Goal: Task Accomplishment & Management: Manage account settings

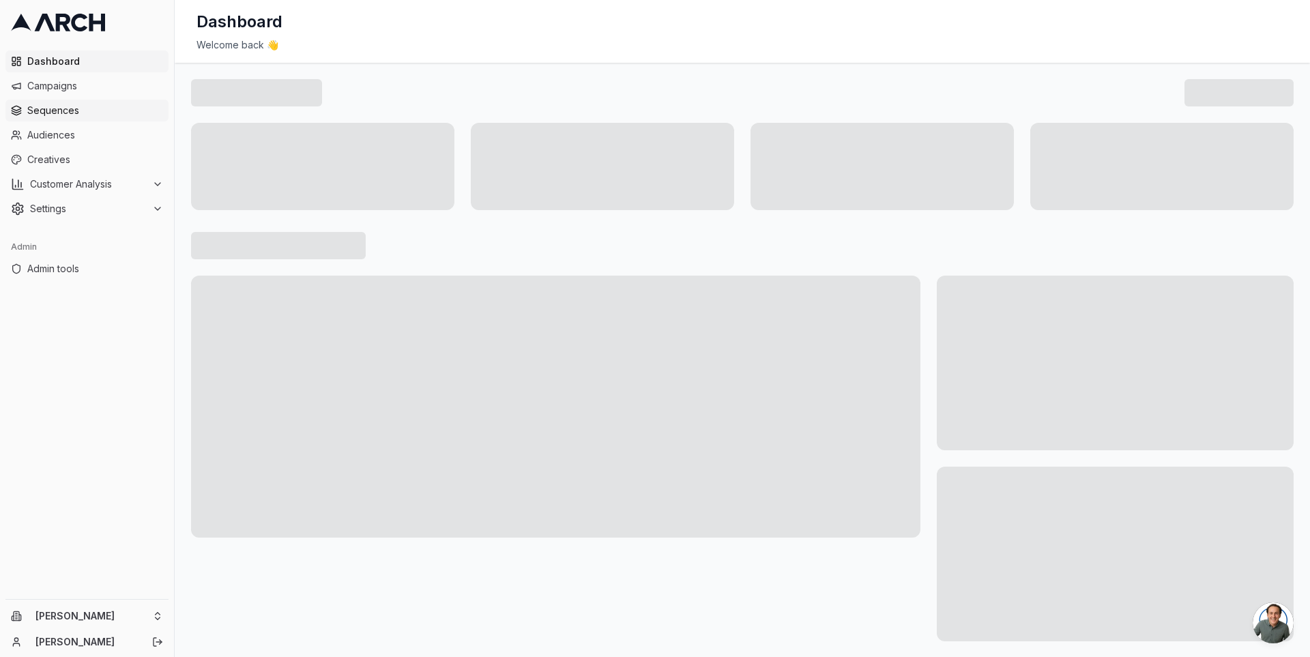
click at [72, 116] on span "Sequences" at bounding box center [95, 111] width 136 height 14
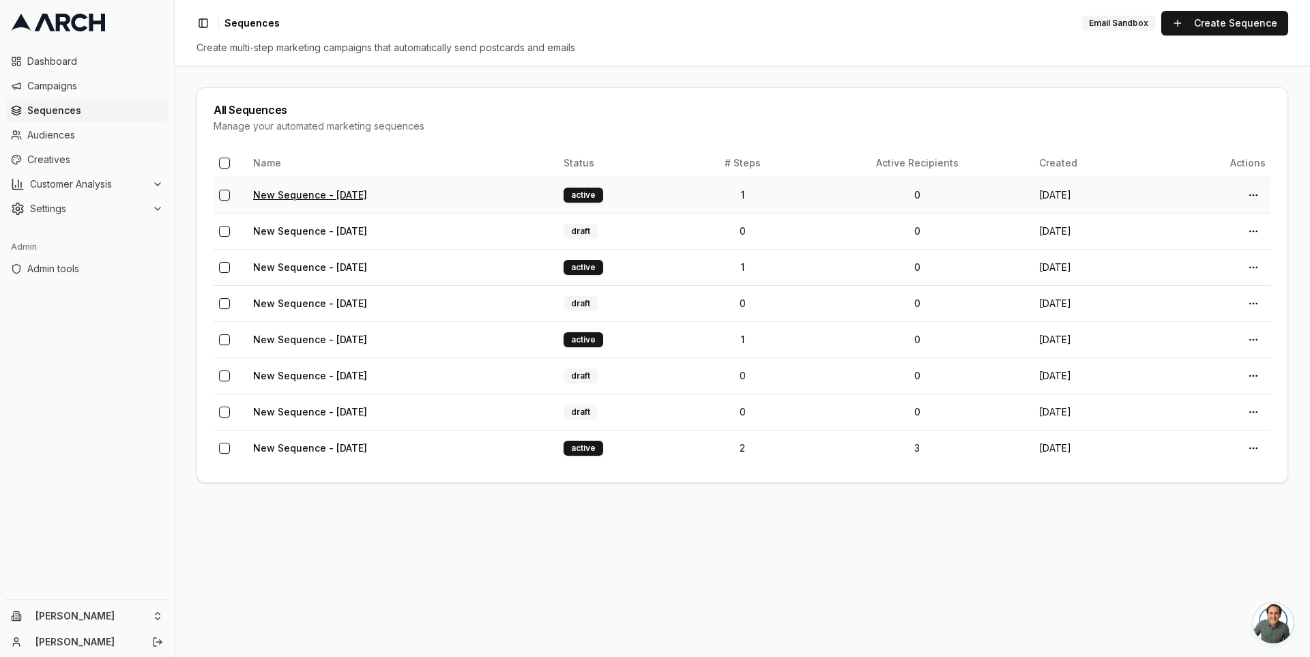
click at [316, 199] on link "New Sequence - [DATE]" at bounding box center [310, 195] width 114 height 12
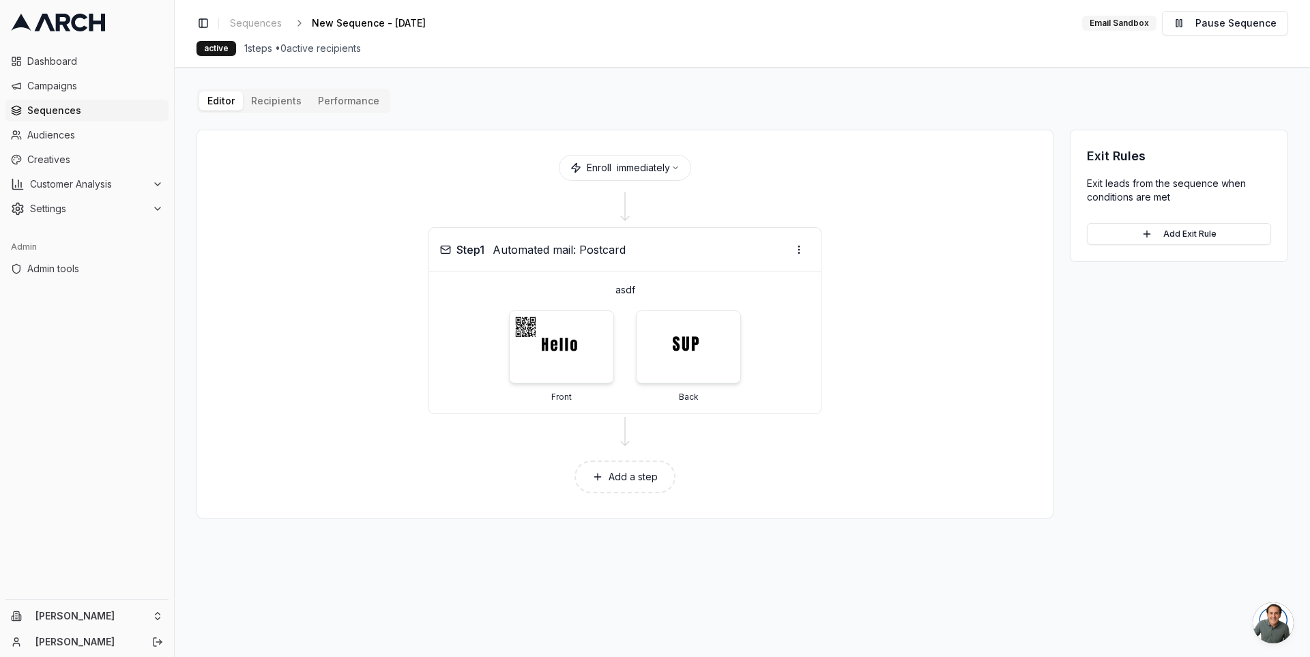
click at [631, 478] on button "Add a step" at bounding box center [624, 477] width 101 height 33
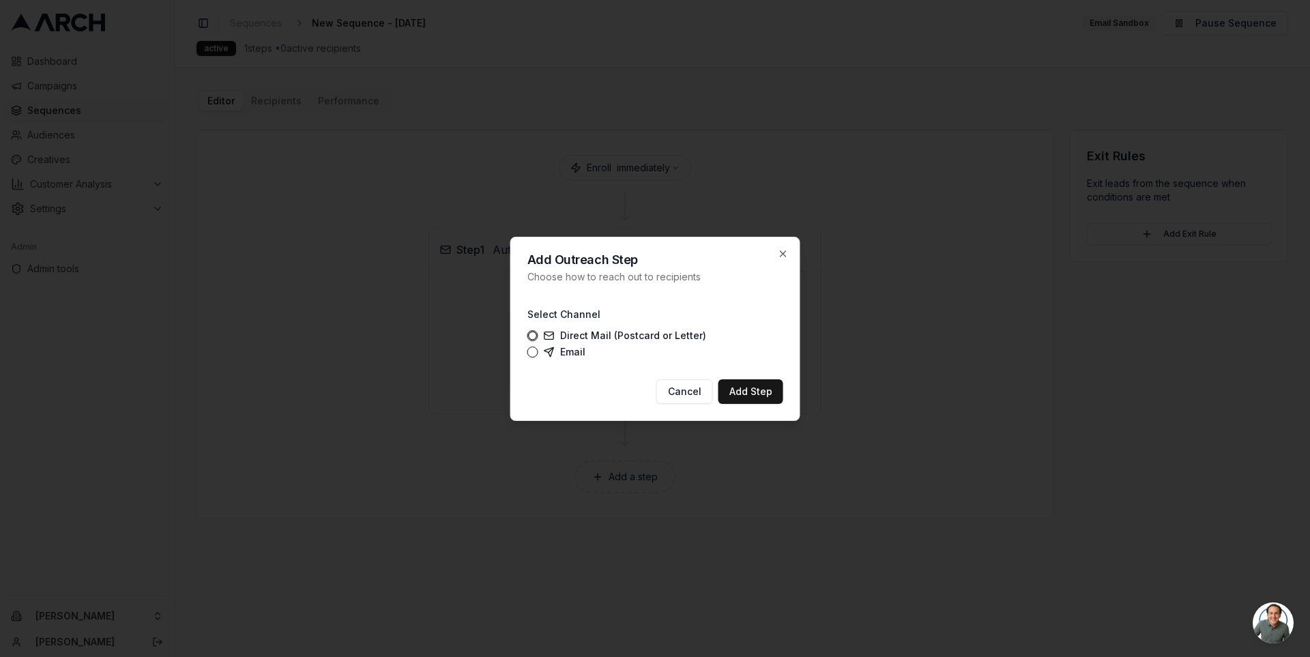
click at [564, 353] on label "Email" at bounding box center [565, 352] width 42 height 11
click at [538, 353] on button "Email" at bounding box center [532, 352] width 11 height 11
click at [734, 390] on button "Add Step" at bounding box center [750, 391] width 65 height 25
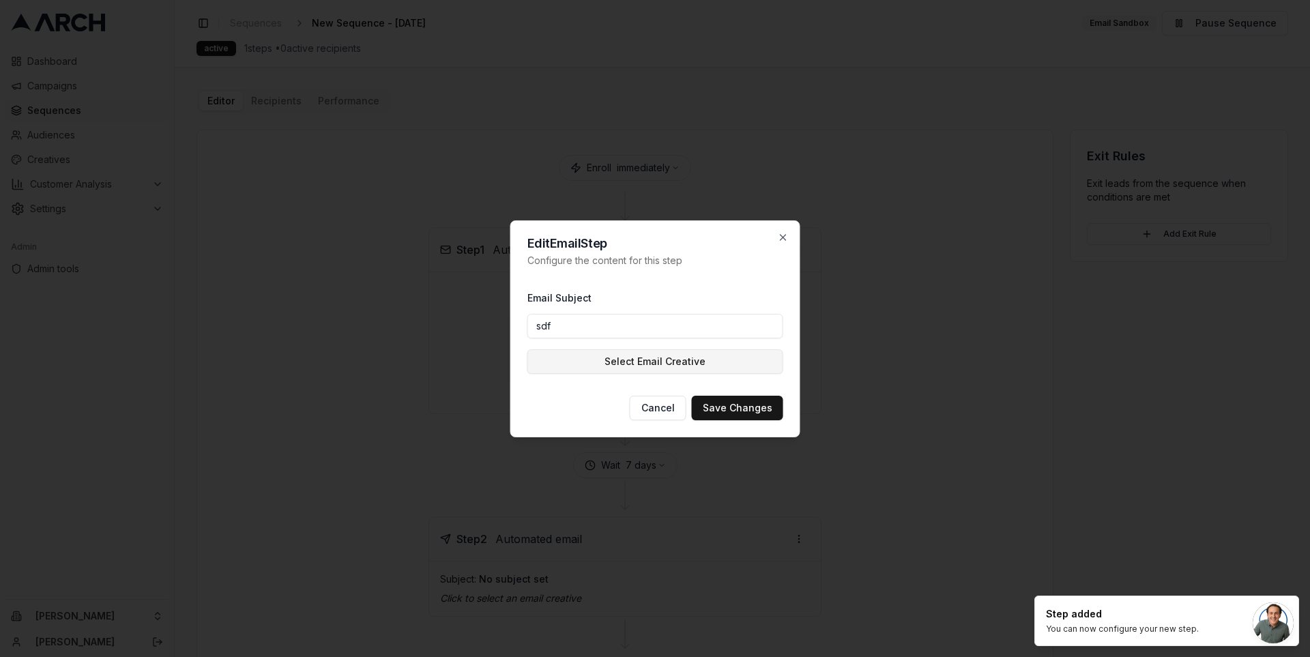
type input "sdf"
click at [571, 370] on button "Select Email Creative" at bounding box center [655, 361] width 256 height 25
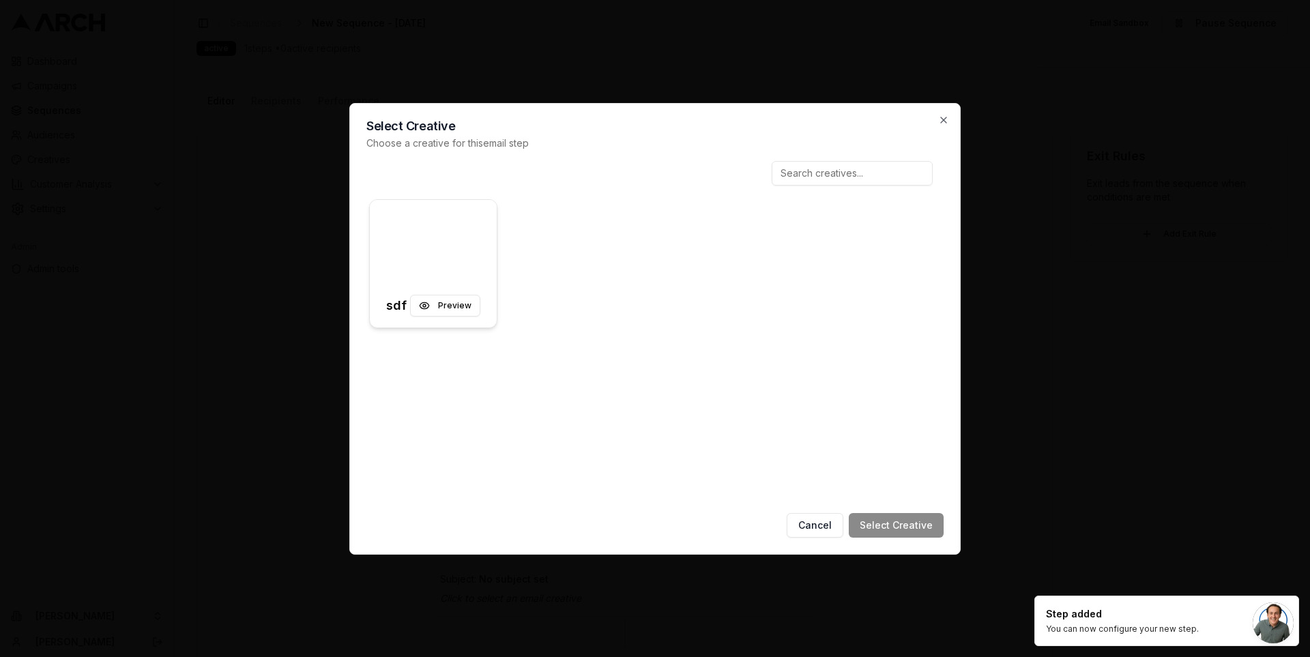
click at [450, 245] on div at bounding box center [433, 242] width 127 height 85
click at [890, 527] on button "Select Creative" at bounding box center [896, 525] width 95 height 25
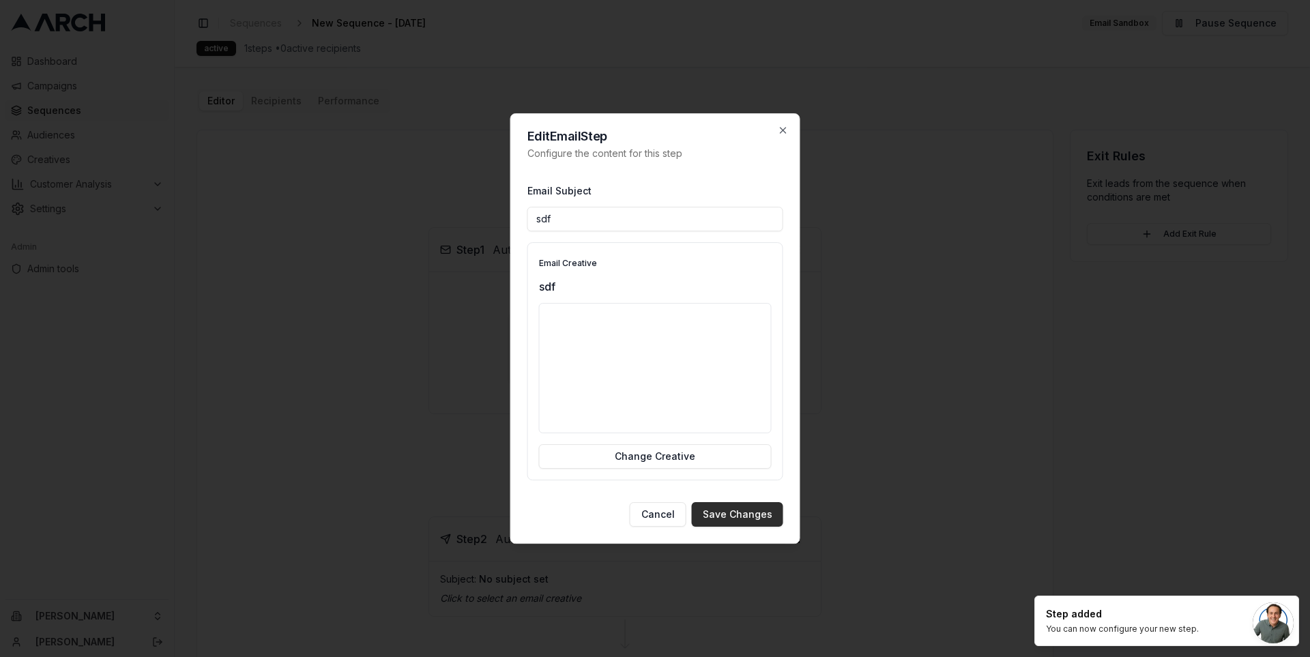
click at [761, 516] on button "Save Changes" at bounding box center [737, 514] width 91 height 25
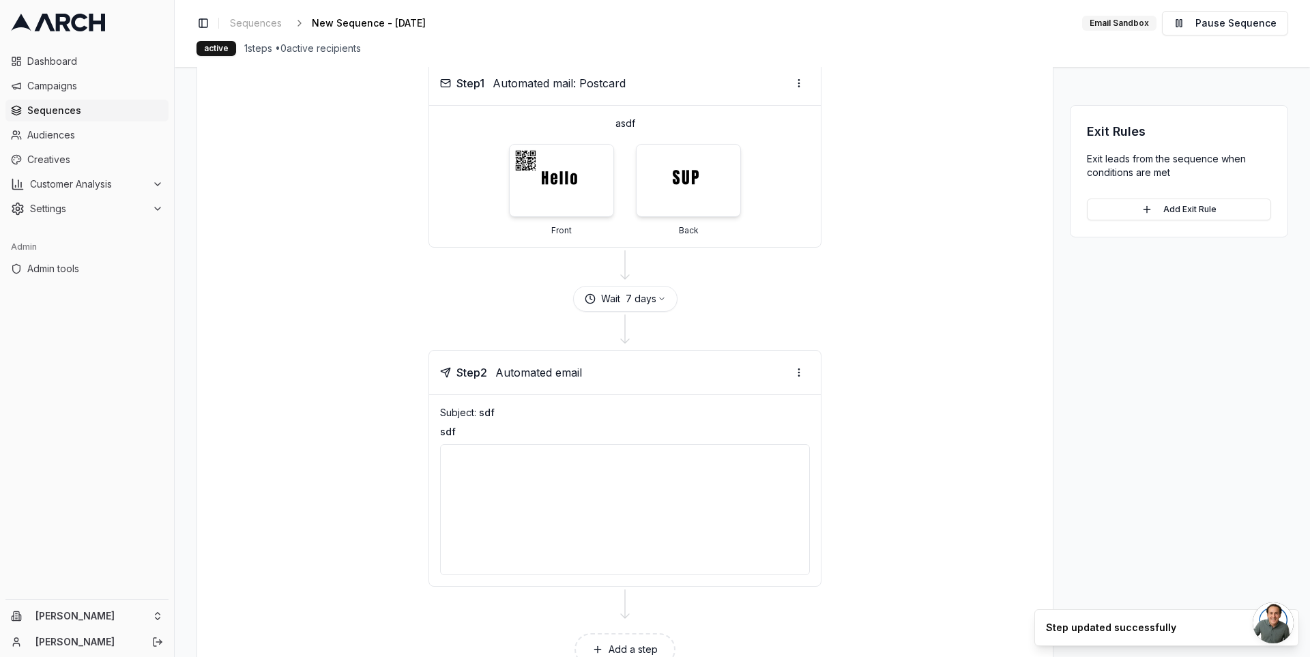
scroll to position [216, 0]
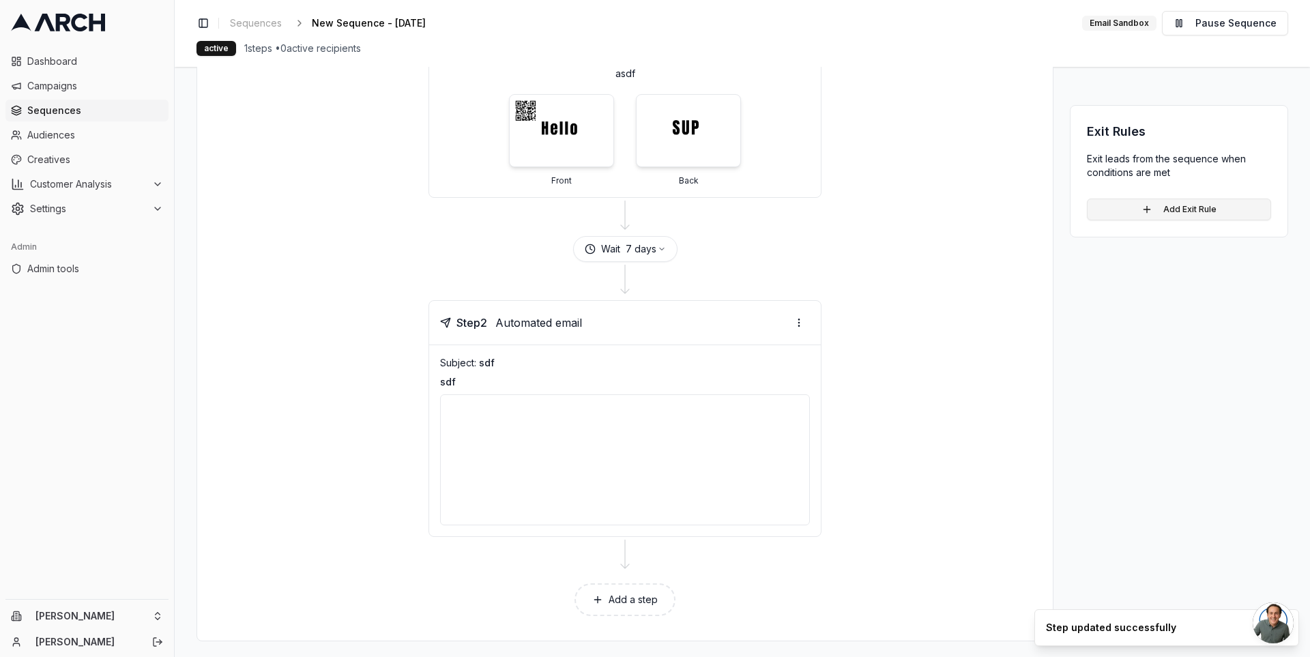
click at [1197, 211] on button "Add Exit Rule" at bounding box center [1179, 210] width 184 height 22
click at [1209, 298] on button "Add Rule" at bounding box center [1216, 293] width 86 height 25
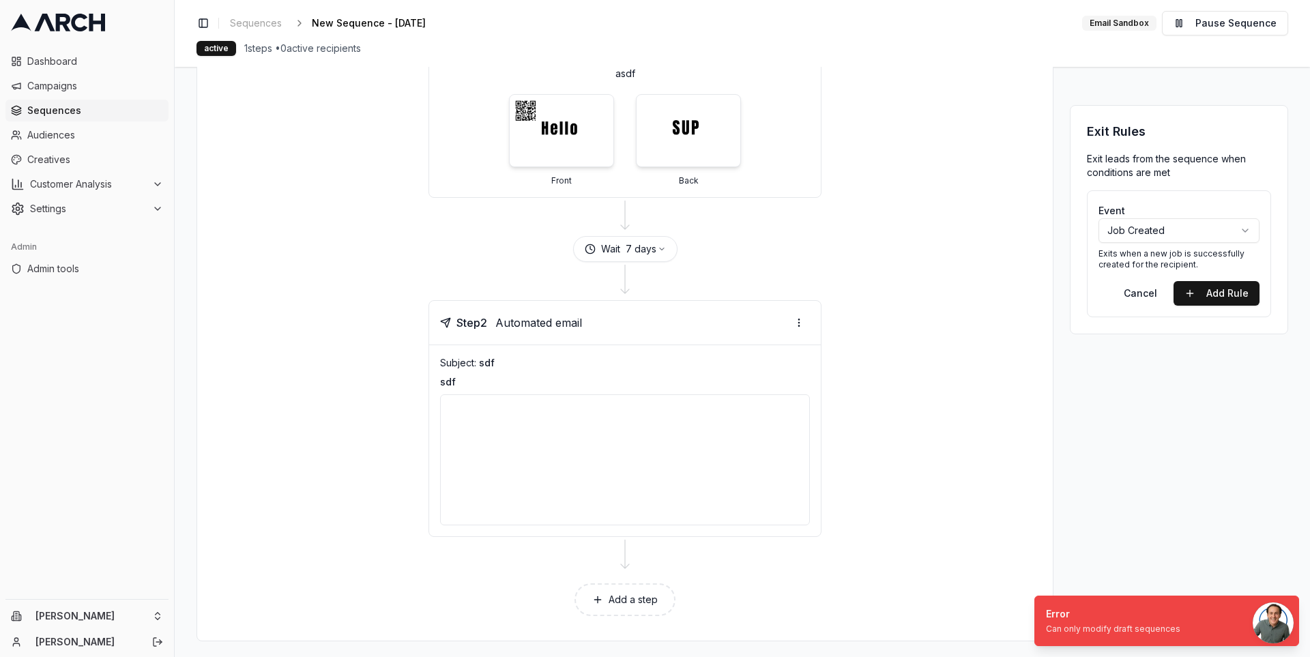
click at [1184, 410] on div "Exit Rules Exit leads from the sequence when conditions are met Event Job Creat…" at bounding box center [1179, 277] width 218 height 728
click at [1214, 20] on button "Pause Sequence" at bounding box center [1225, 23] width 126 height 25
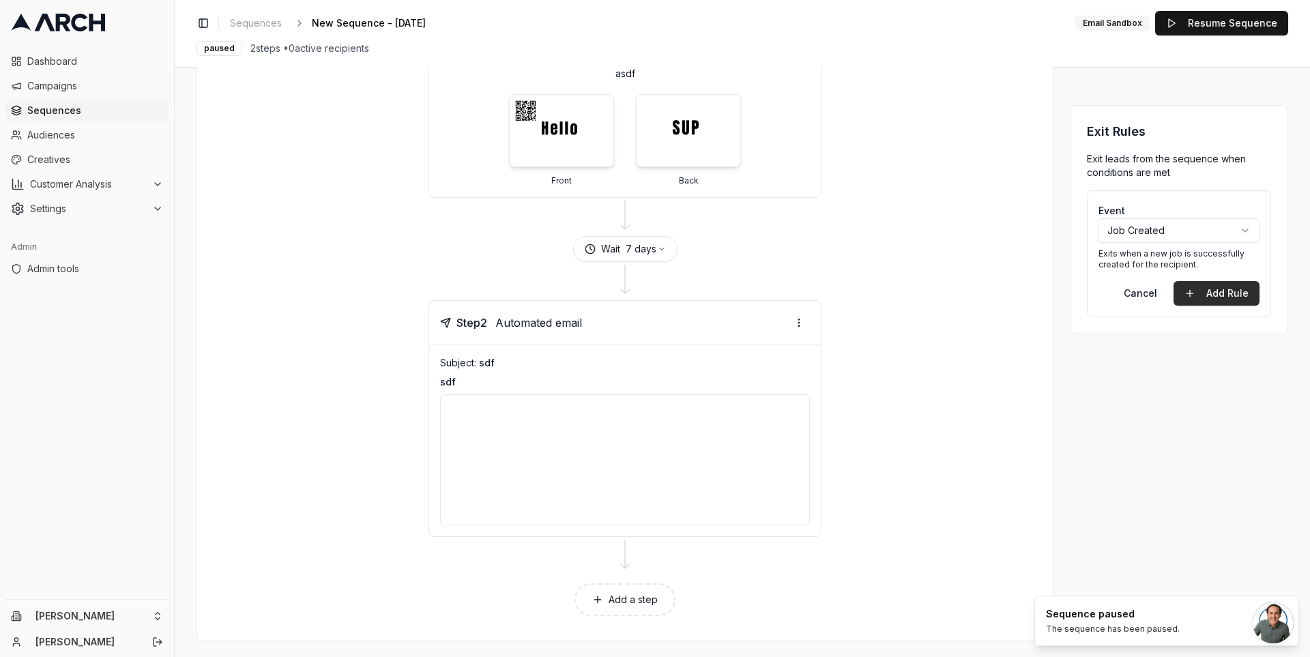
click at [1212, 293] on button "Add Rule" at bounding box center [1216, 293] width 86 height 25
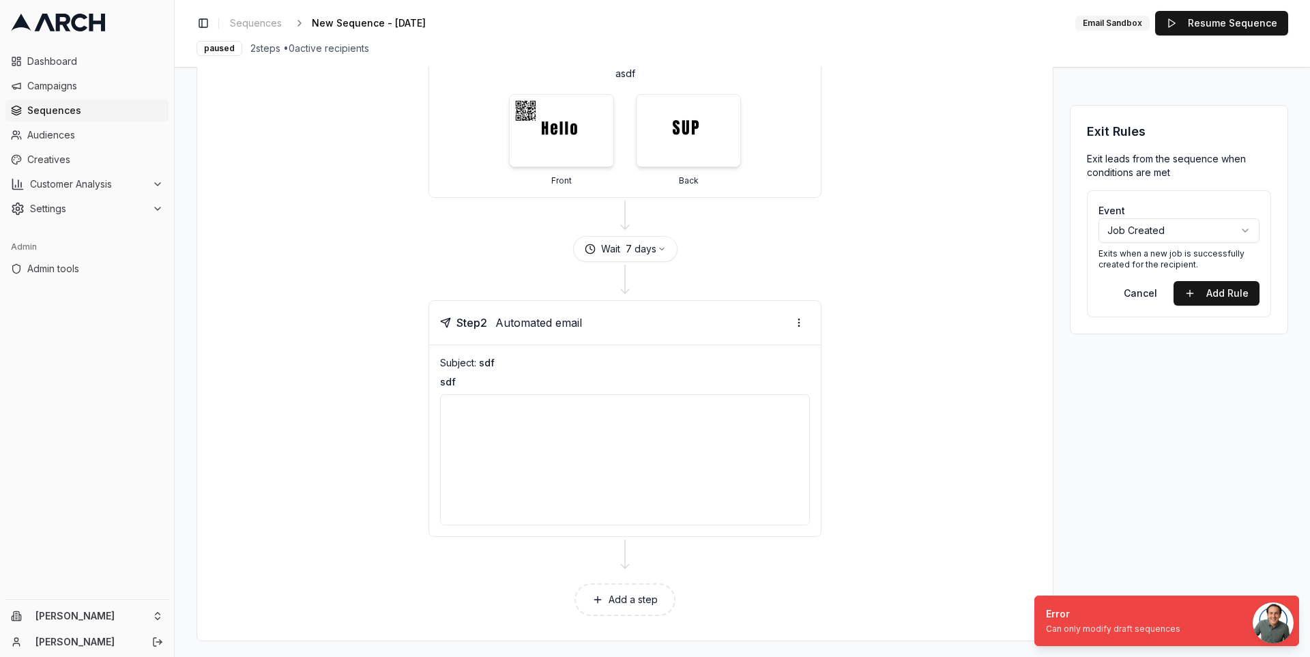
click at [1188, 367] on div "Exit Rules Exit leads from the sequence when conditions are met Event Job Creat…" at bounding box center [1179, 277] width 218 height 728
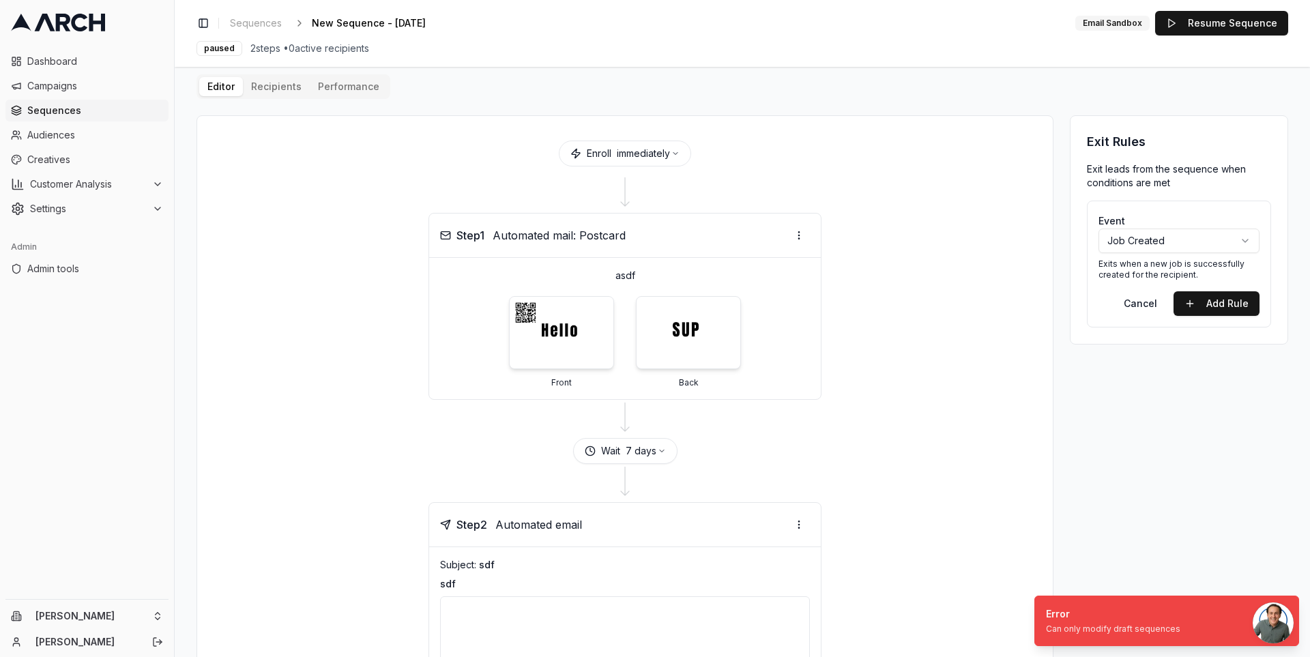
scroll to position [0, 0]
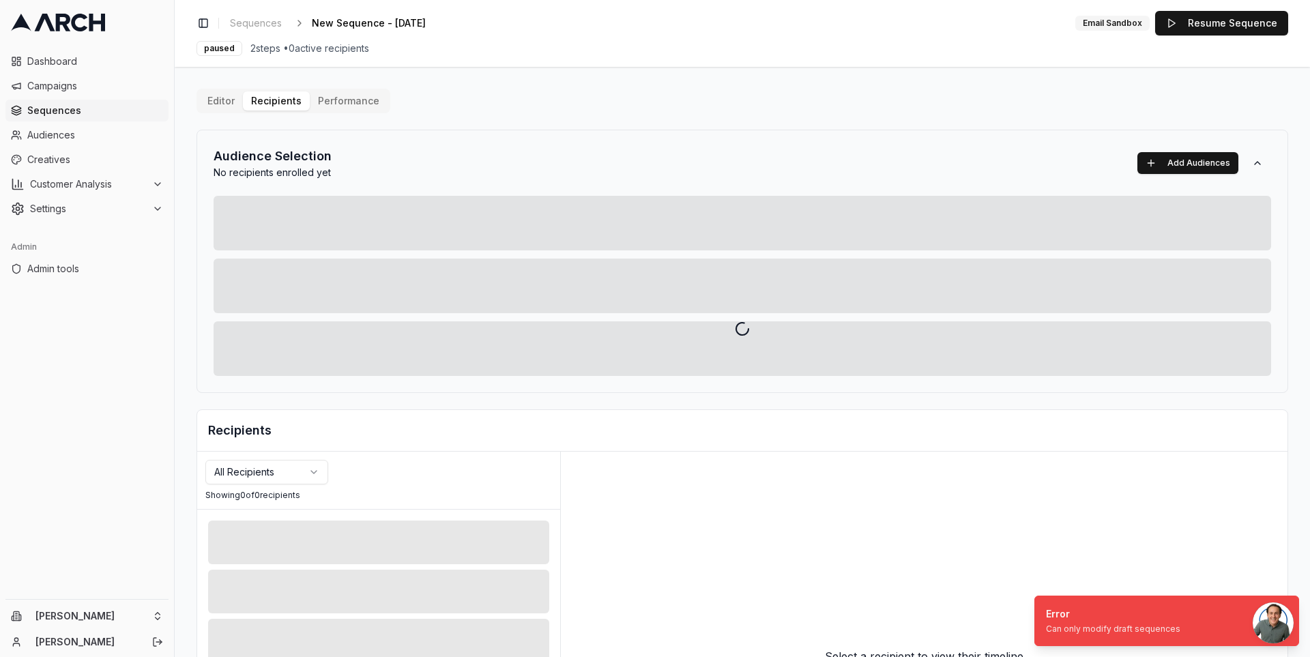
click at [274, 103] on div "Editor Recipients Performance Audience Selection No recipients enrolled yet Add…" at bounding box center [742, 475] width 1092 height 773
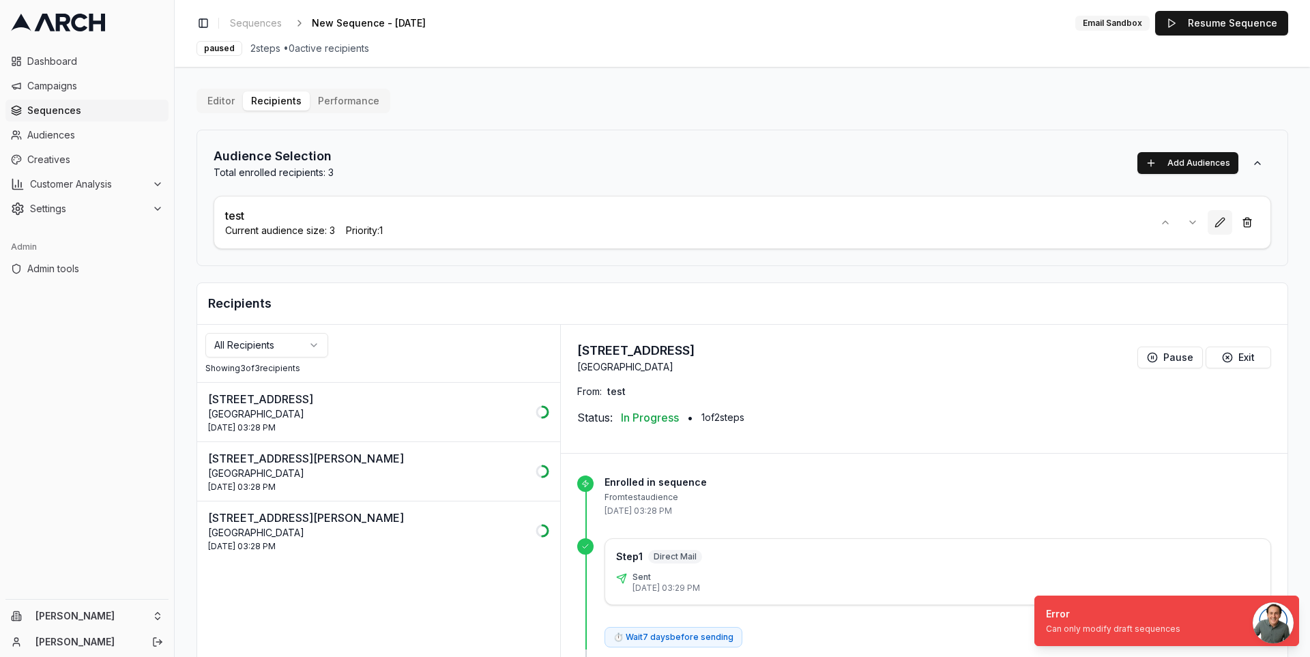
click at [1216, 220] on button at bounding box center [1220, 222] width 25 height 25
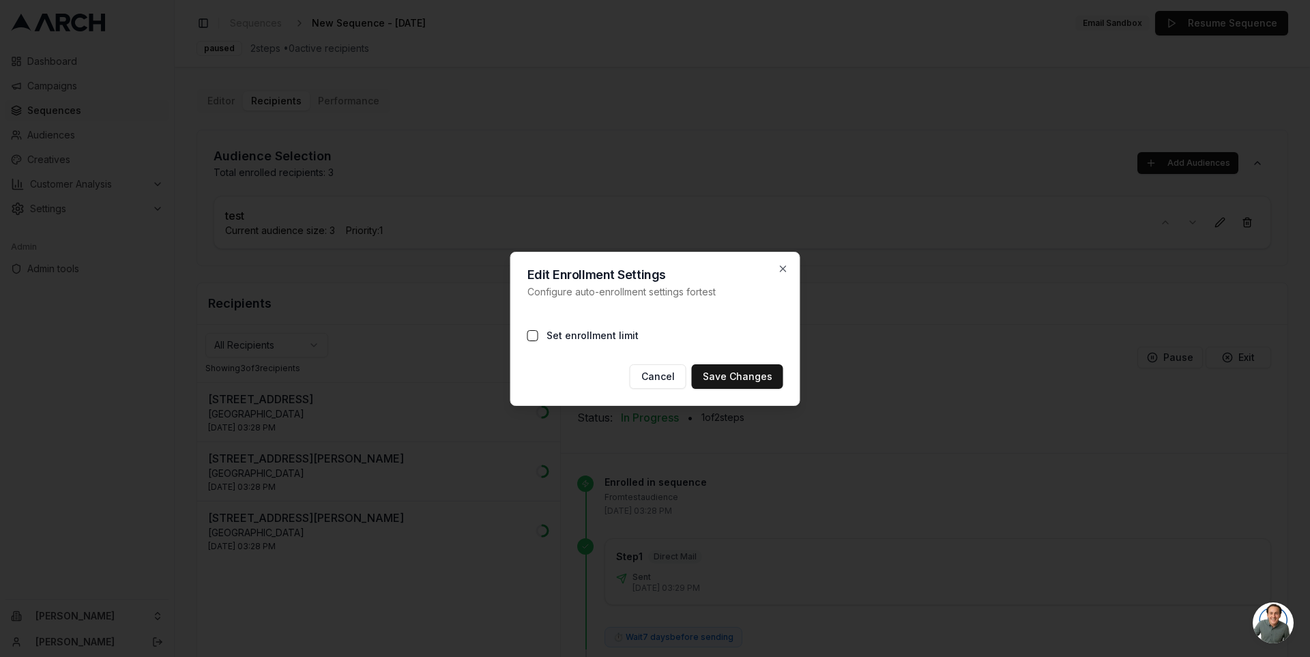
click at [588, 335] on label "Set enrollment limit" at bounding box center [592, 336] width 92 height 14
click at [538, 335] on button "Set enrollment limit" at bounding box center [532, 335] width 11 height 11
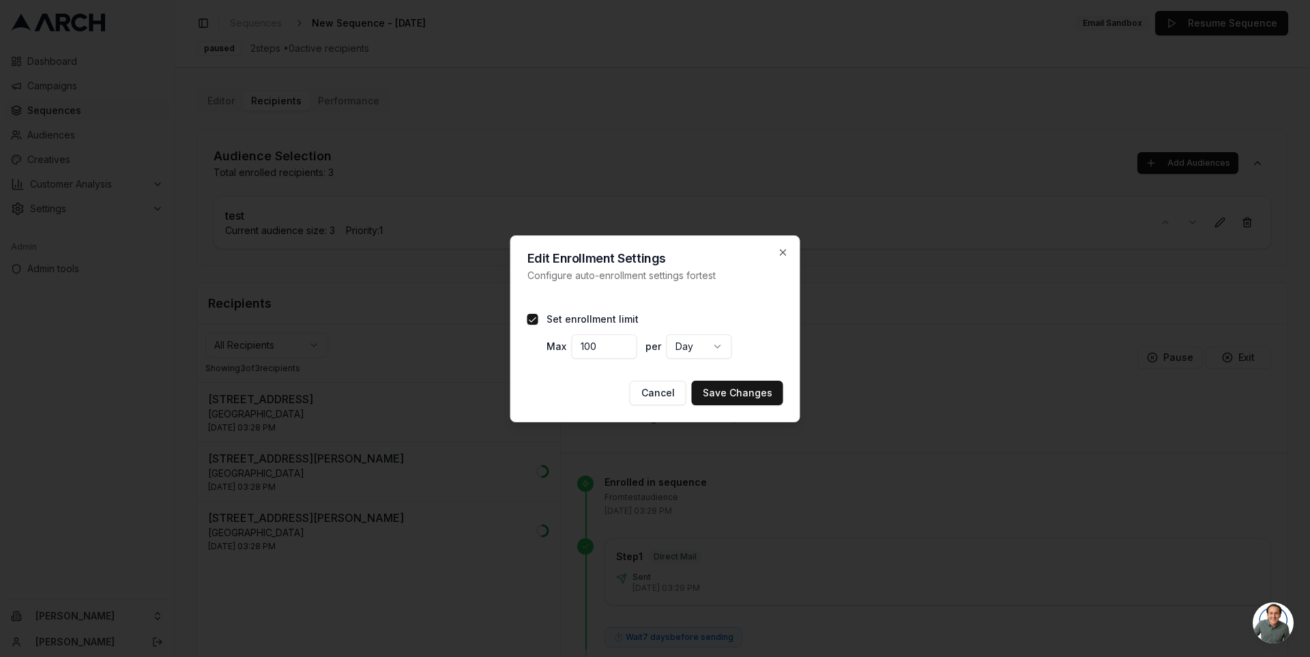
click at [596, 353] on input "100" at bounding box center [604, 346] width 65 height 25
type input "1"
click at [764, 392] on button "Save Changes" at bounding box center [737, 393] width 91 height 25
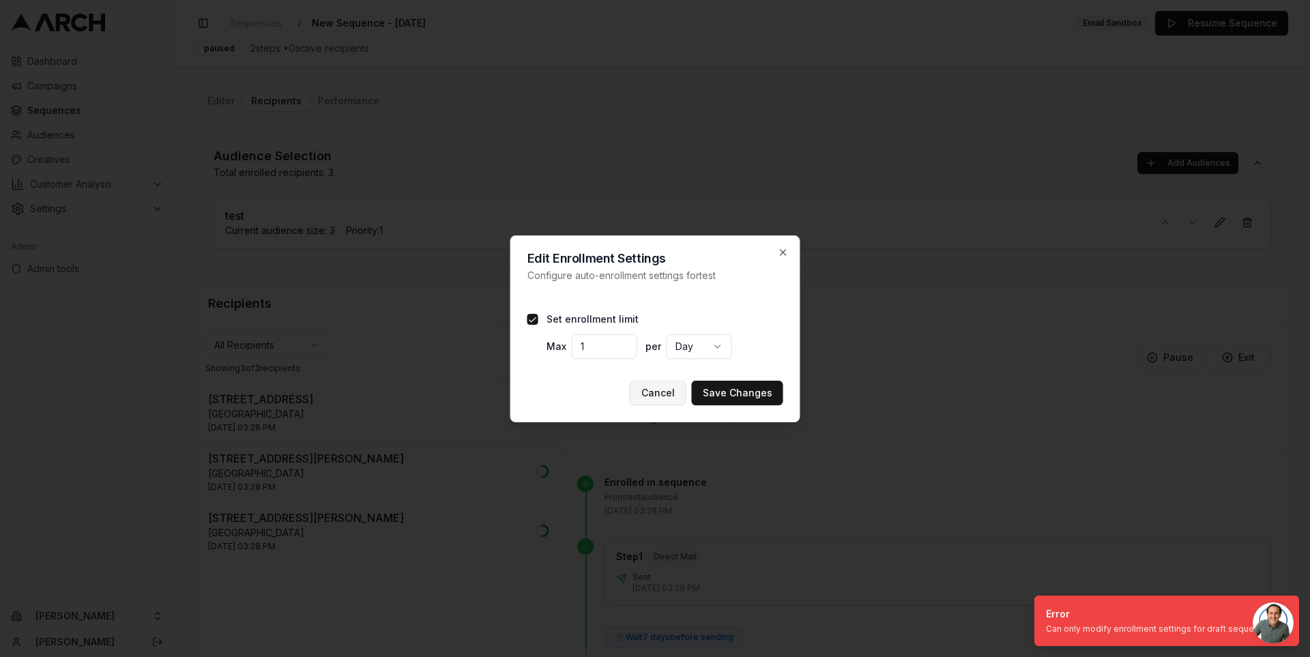
click at [669, 397] on button "Cancel" at bounding box center [658, 393] width 57 height 25
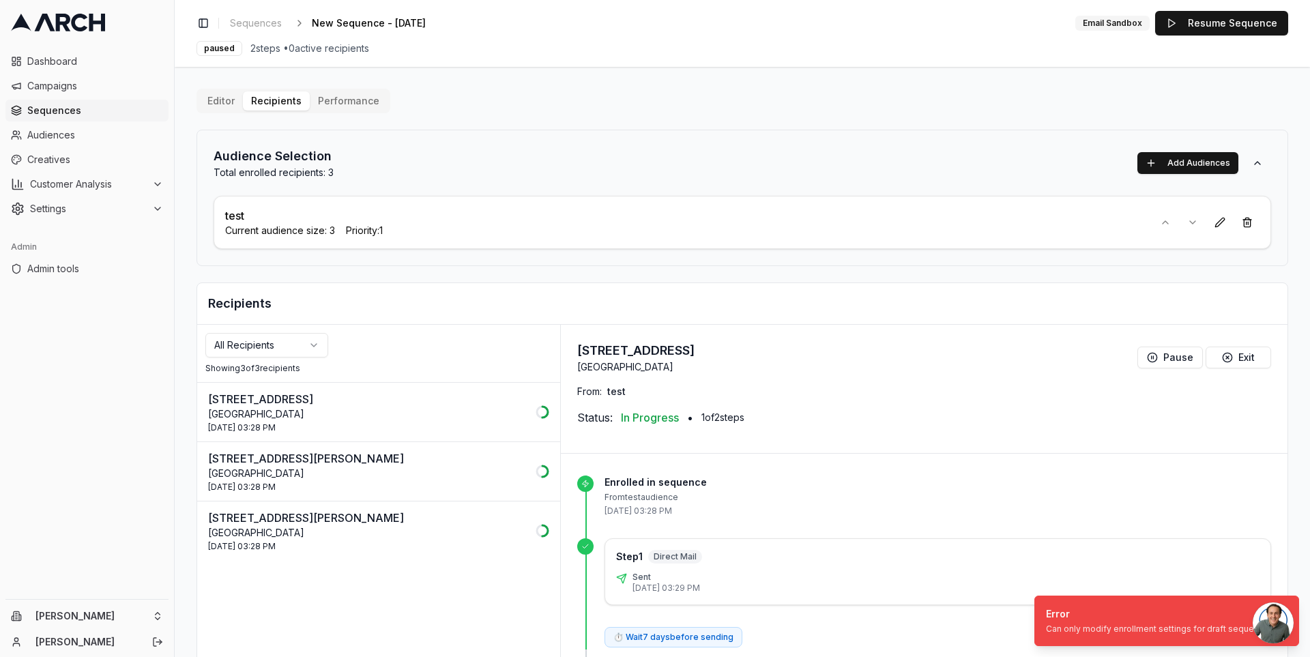
click at [787, 261] on div "Audience Selection Total enrolled recipients: 3 Add Audiences test Current audi…" at bounding box center [742, 198] width 1092 height 136
